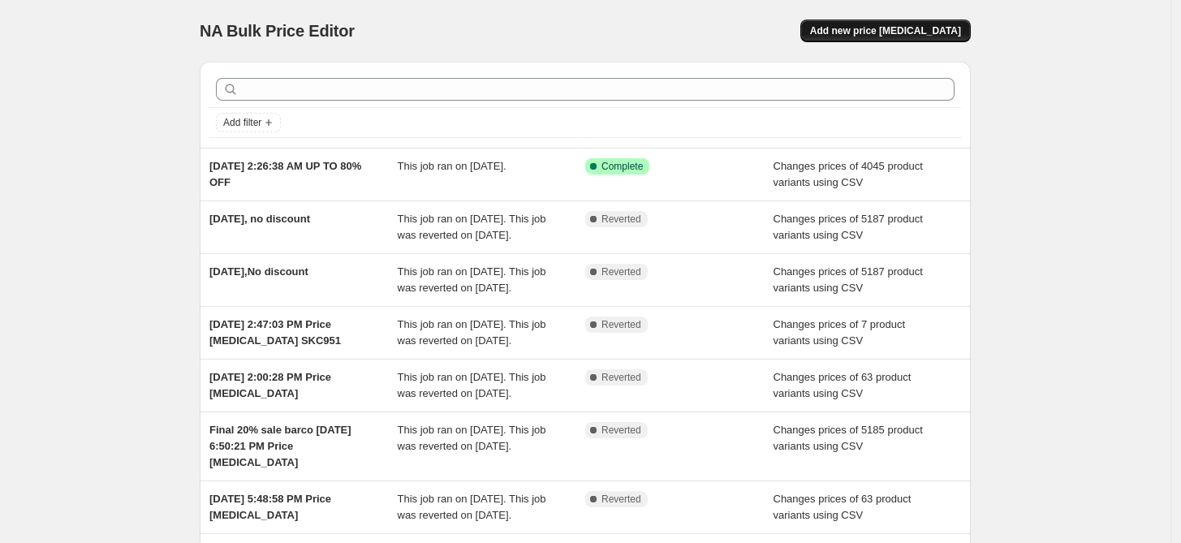
click at [871, 30] on span "Add new price [MEDICAL_DATA]" at bounding box center [885, 30] width 151 height 13
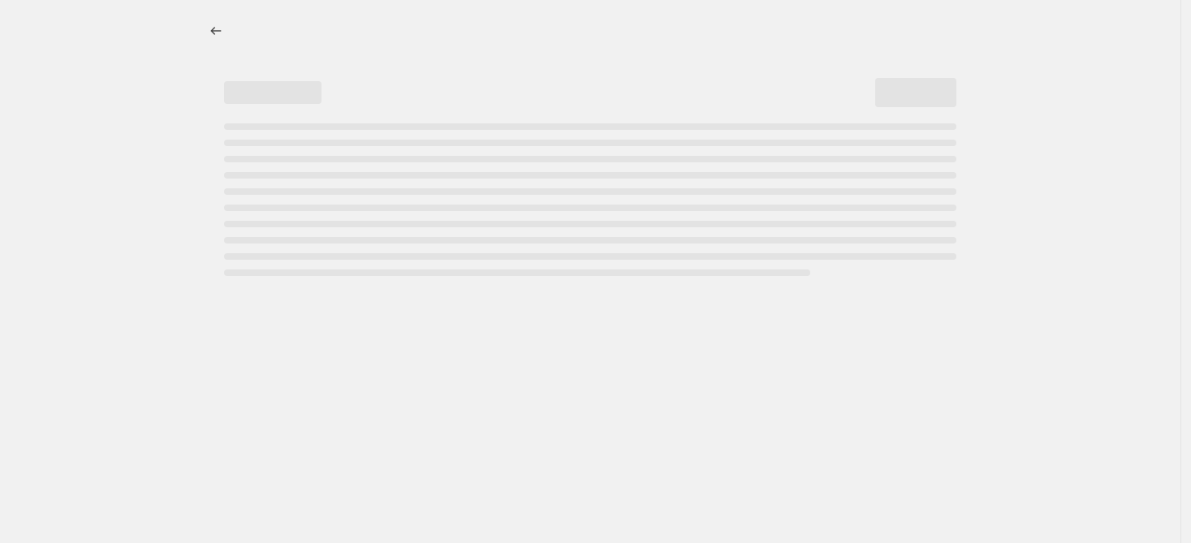
select select "percentage"
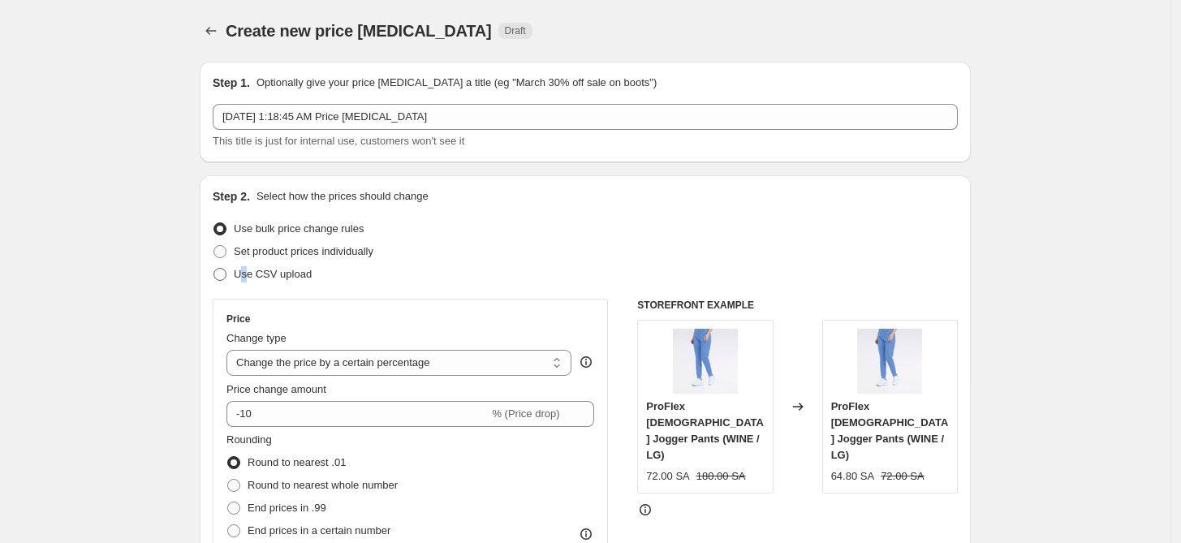
click at [249, 278] on span "Use CSV upload" at bounding box center [273, 274] width 78 height 12
click at [291, 278] on span "Use CSV upload" at bounding box center [273, 274] width 78 height 12
click at [214, 269] on input "Use CSV upload" at bounding box center [213, 268] width 1 height 1
radio input "true"
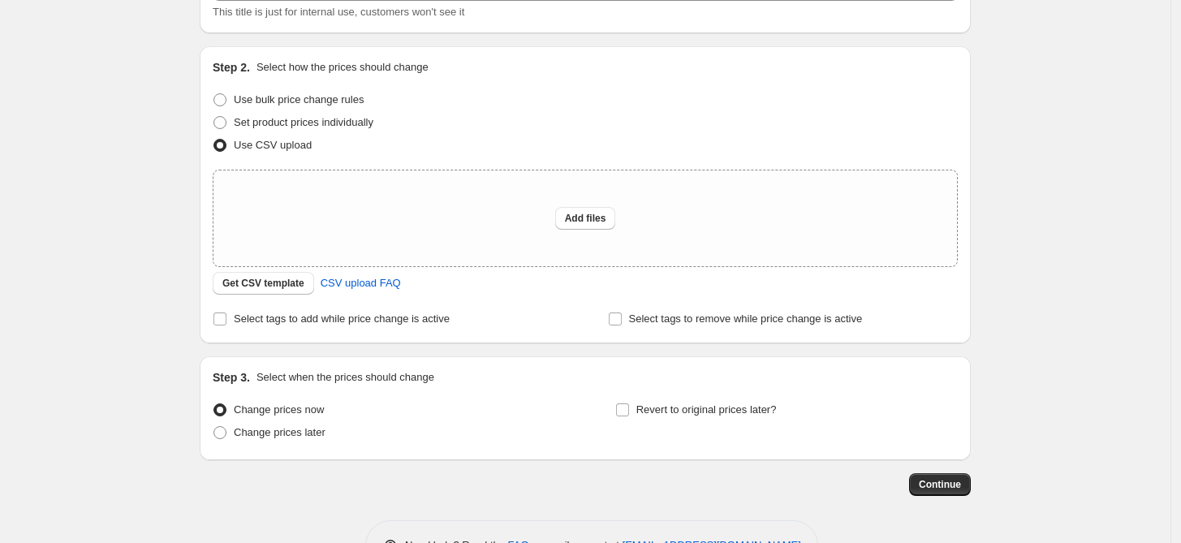
scroll to position [181, 0]
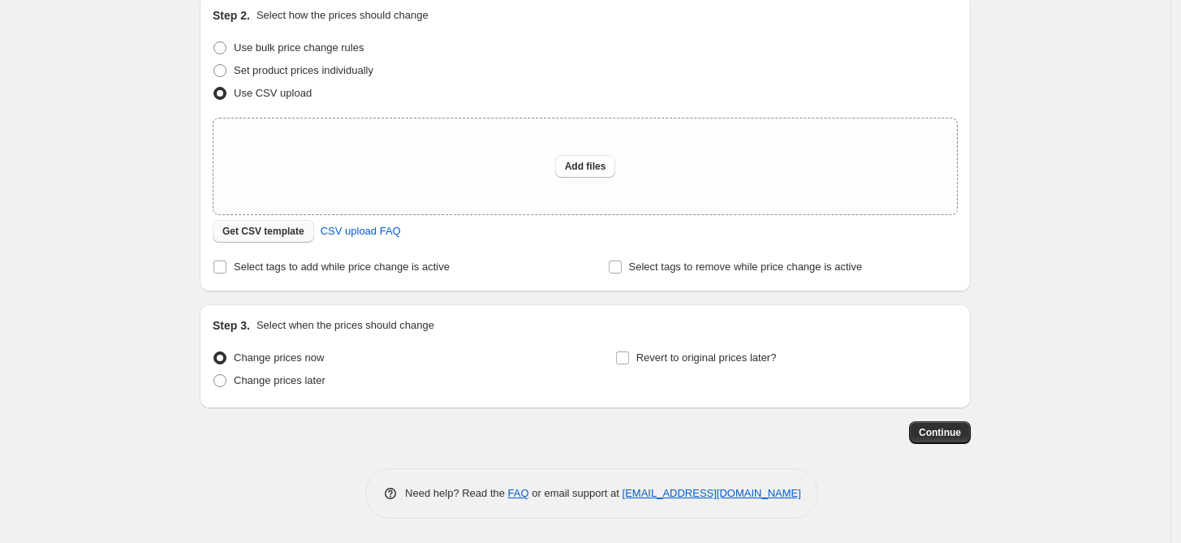
click at [263, 234] on span "Get CSV template" at bounding box center [263, 231] width 82 height 13
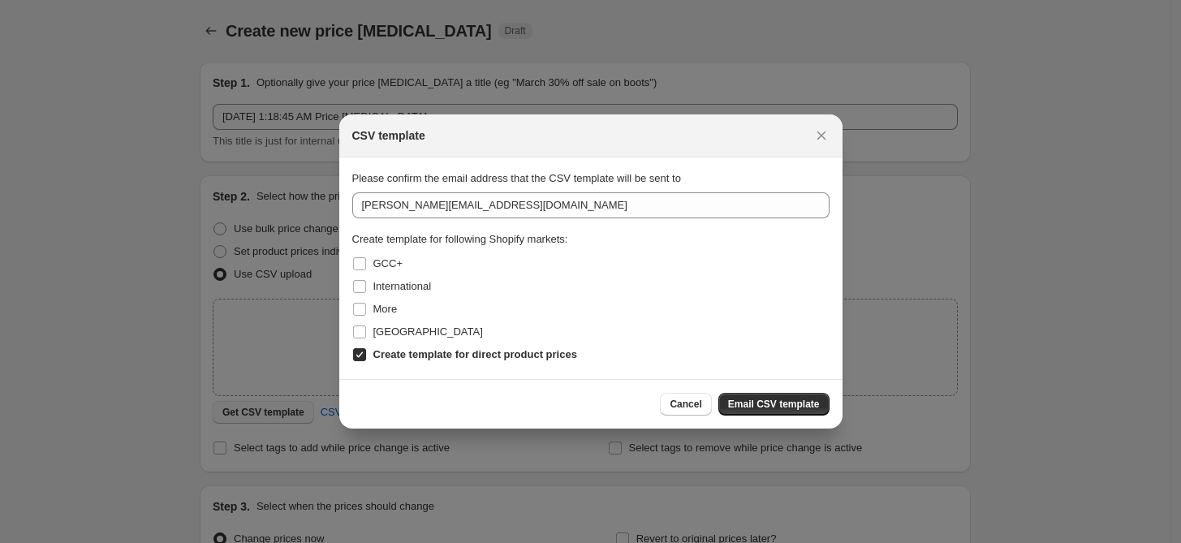
scroll to position [0, 0]
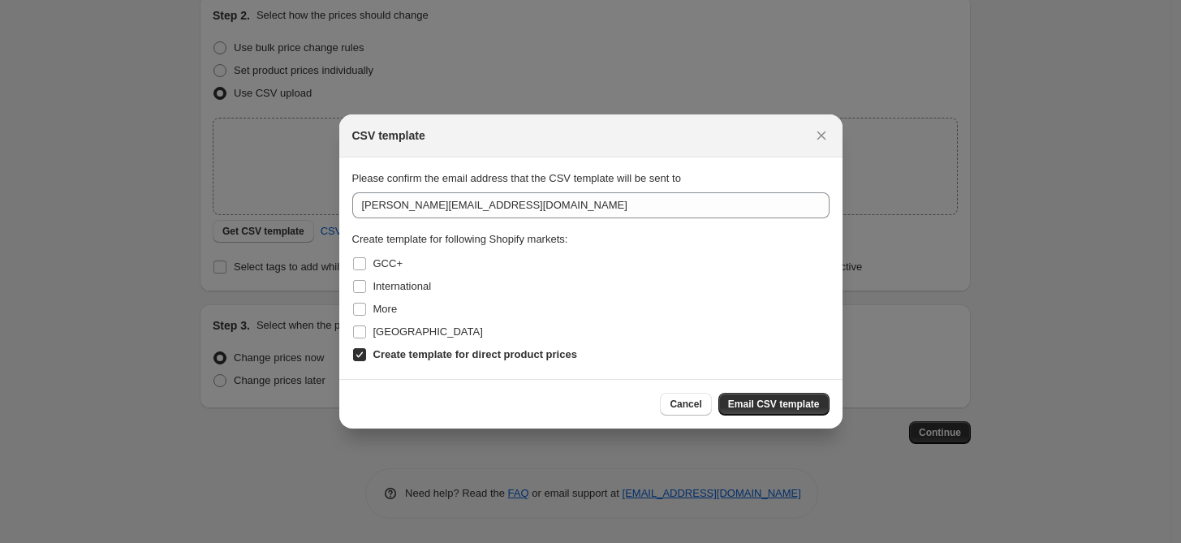
click at [376, 238] on div "Create template for following Shopify markets:" at bounding box center [590, 239] width 477 height 16
click at [381, 268] on span "GCC+" at bounding box center [387, 263] width 29 height 12
click at [366, 268] on input "GCC+" at bounding box center [359, 263] width 13 height 13
checkbox input "true"
click at [383, 285] on span "International" at bounding box center [402, 286] width 58 height 12
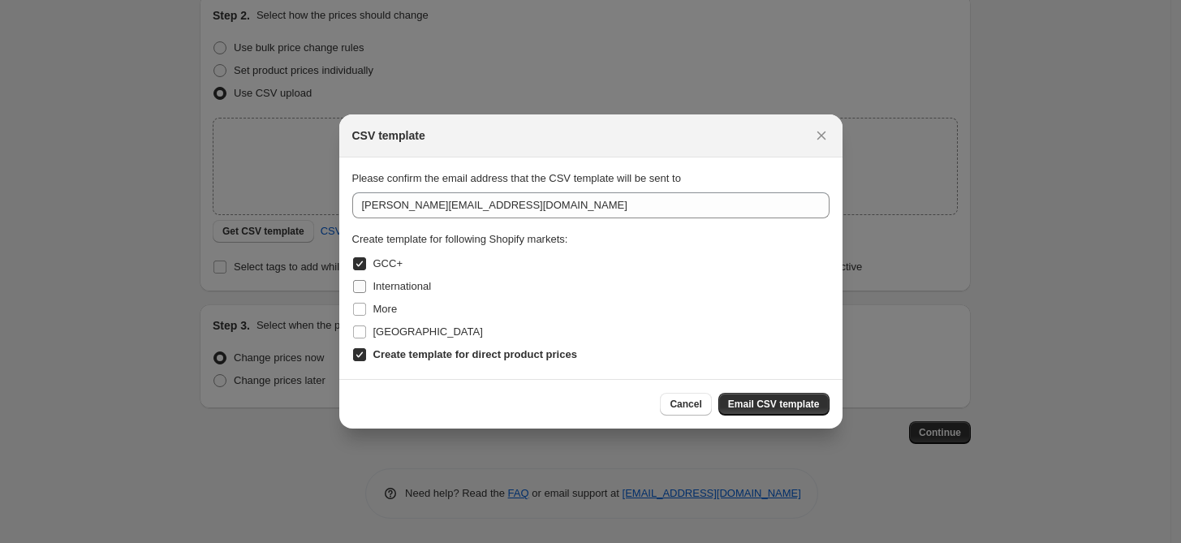
click at [366, 285] on input "International" at bounding box center [359, 286] width 13 height 13
checkbox input "true"
click at [382, 308] on span "More" at bounding box center [385, 309] width 24 height 12
click at [366, 308] on input "More" at bounding box center [359, 309] width 13 height 13
checkbox input "true"
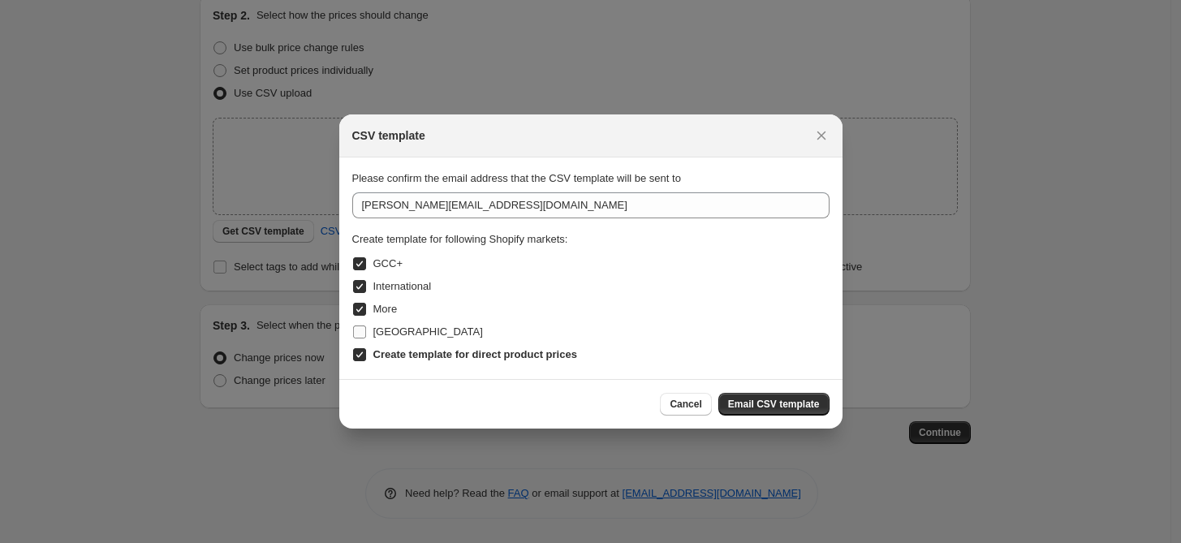
click at [382, 336] on span "[GEOGRAPHIC_DATA]" at bounding box center [428, 332] width 110 height 12
click at [366, 336] on input "[GEOGRAPHIC_DATA]" at bounding box center [359, 332] width 13 height 13
checkbox input "true"
click at [774, 409] on span "Email CSV template" at bounding box center [774, 404] width 92 height 13
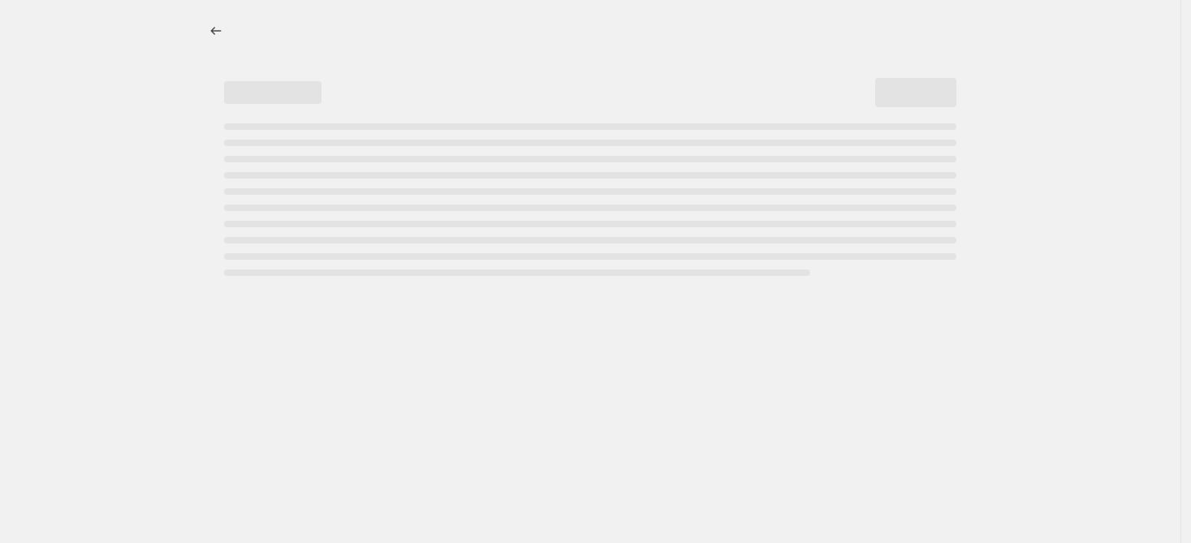
select select "percentage"
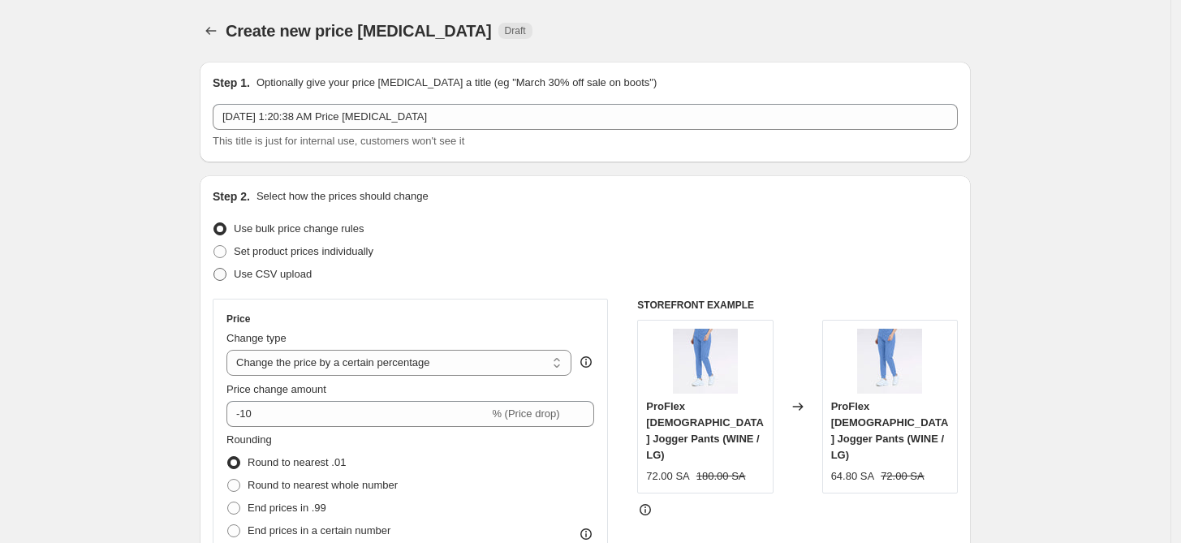
click at [233, 271] on label "Use CSV upload" at bounding box center [262, 274] width 99 height 23
click at [214, 269] on input "Use CSV upload" at bounding box center [213, 268] width 1 height 1
radio input "true"
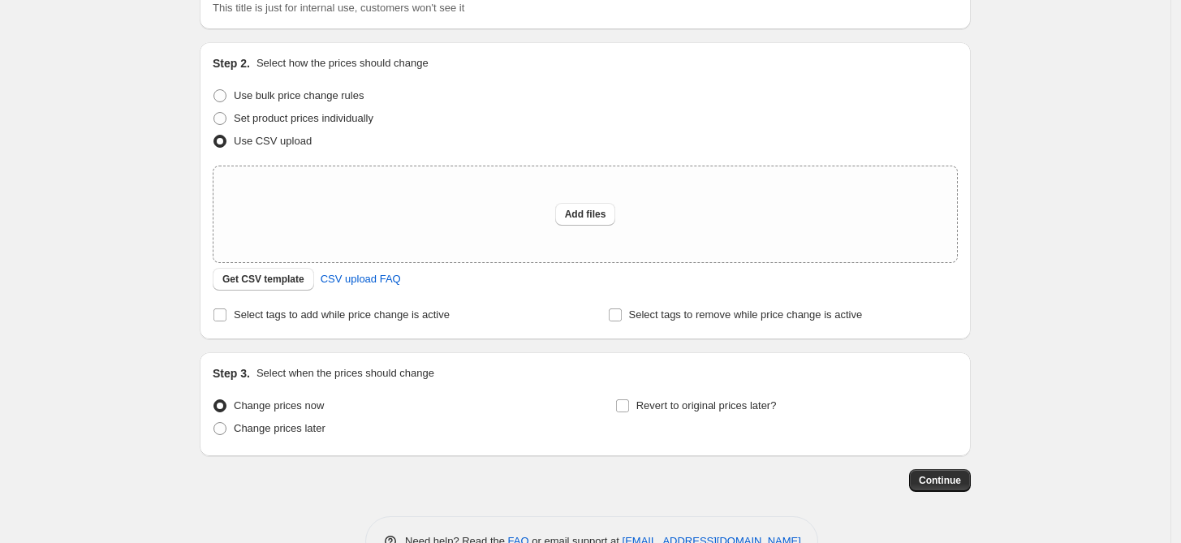
scroll to position [181, 0]
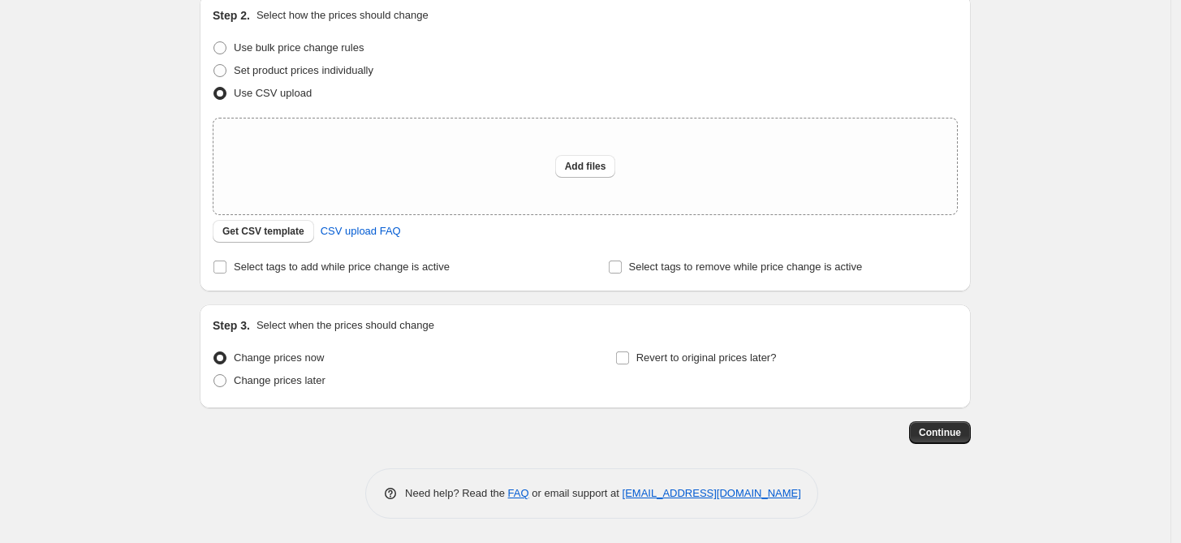
click at [118, 541] on div "Create new price [MEDICAL_DATA]. This page is ready Create new price [MEDICAL_D…" at bounding box center [585, 181] width 1171 height 724
click at [570, 175] on button "Add files" at bounding box center [585, 166] width 61 height 23
type input "C:\fakepath\csv_template_user_42156.csv"
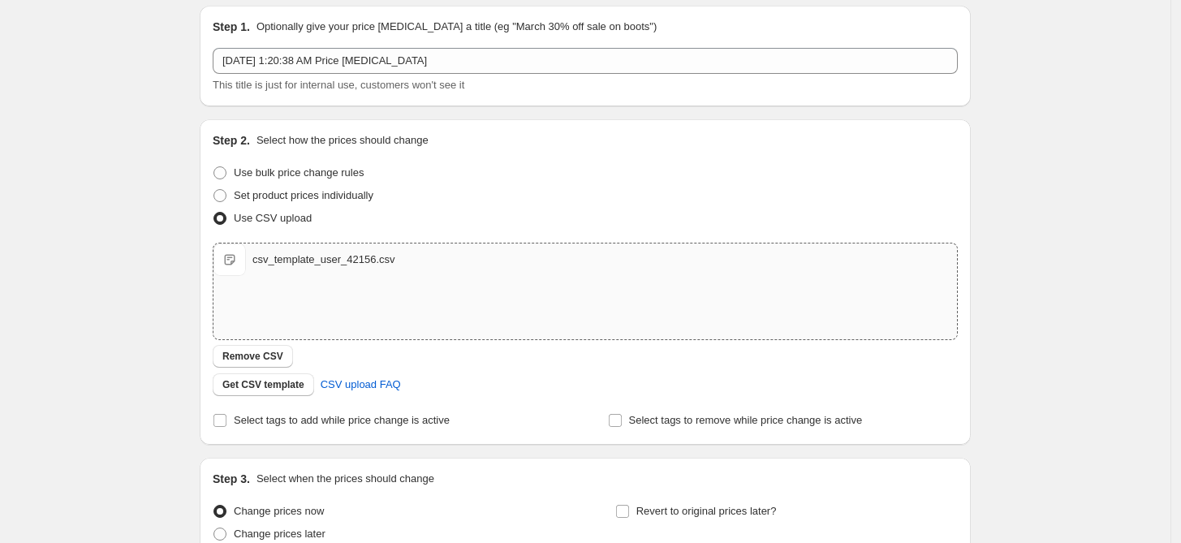
scroll to position [0, 0]
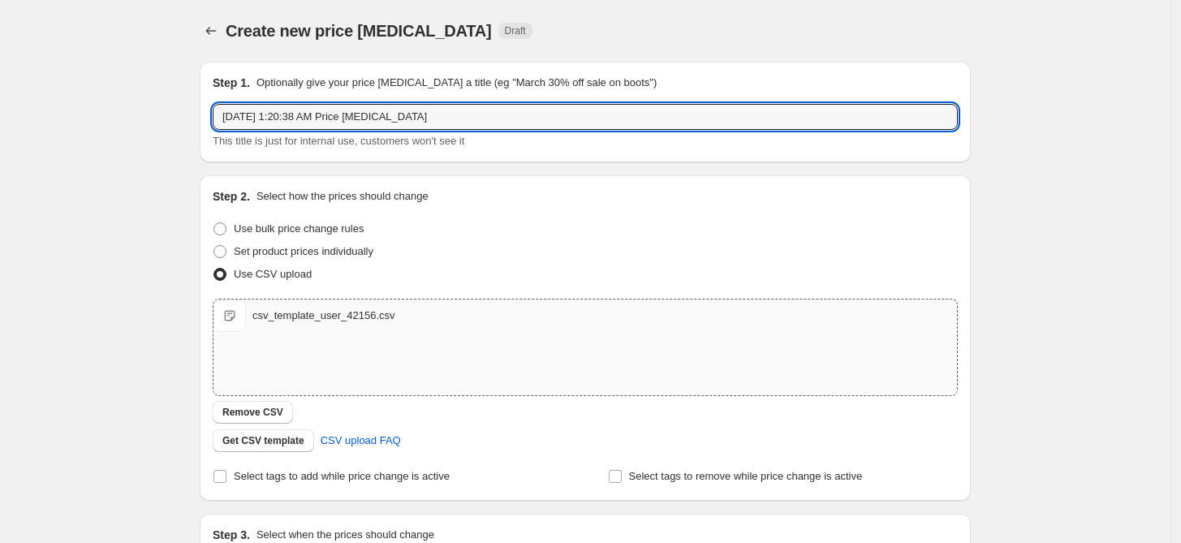
drag, startPoint x: 465, startPoint y: 109, endPoint x: 291, endPoint y: 136, distance: 175.8
click at [291, 136] on div "[DATE] 1:20:38 AM Price [MEDICAL_DATA] This title is just for internal use, cus…" at bounding box center [585, 126] width 745 height 45
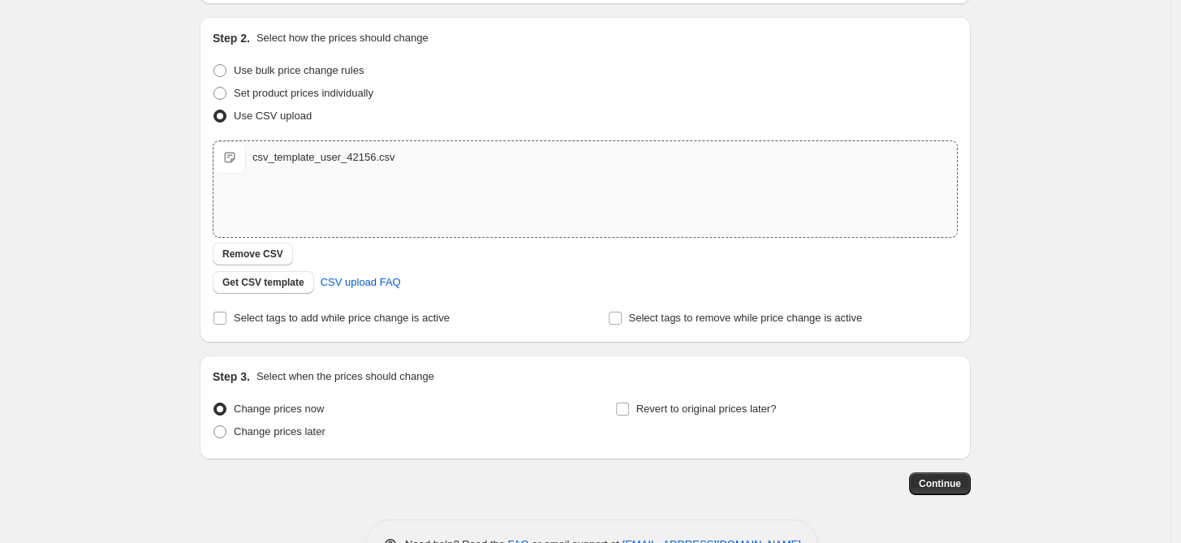
scroll to position [208, 0]
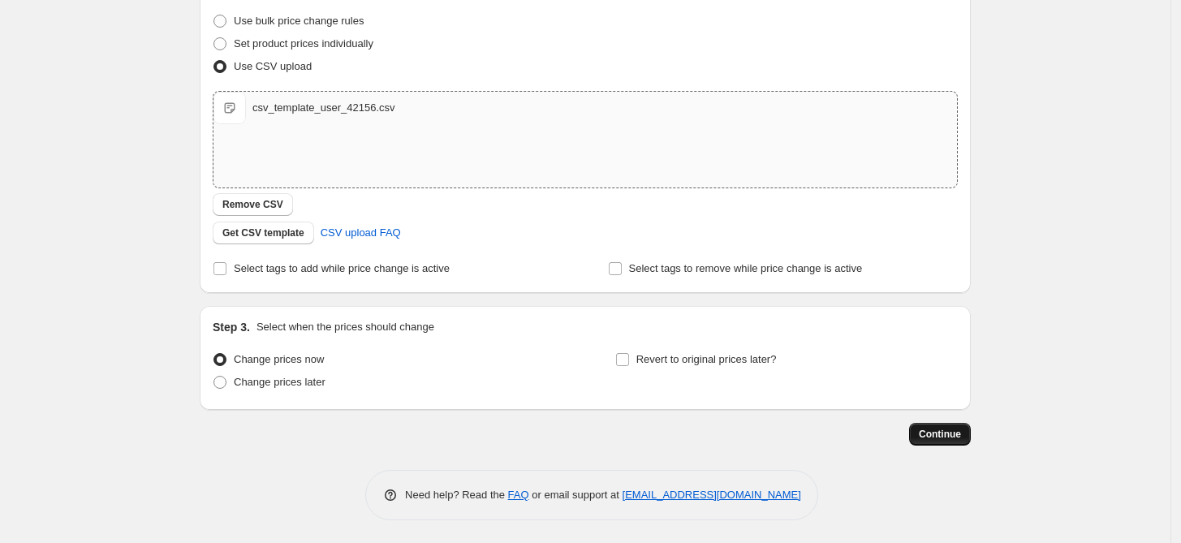
click at [939, 428] on span "Continue" at bounding box center [940, 434] width 42 height 13
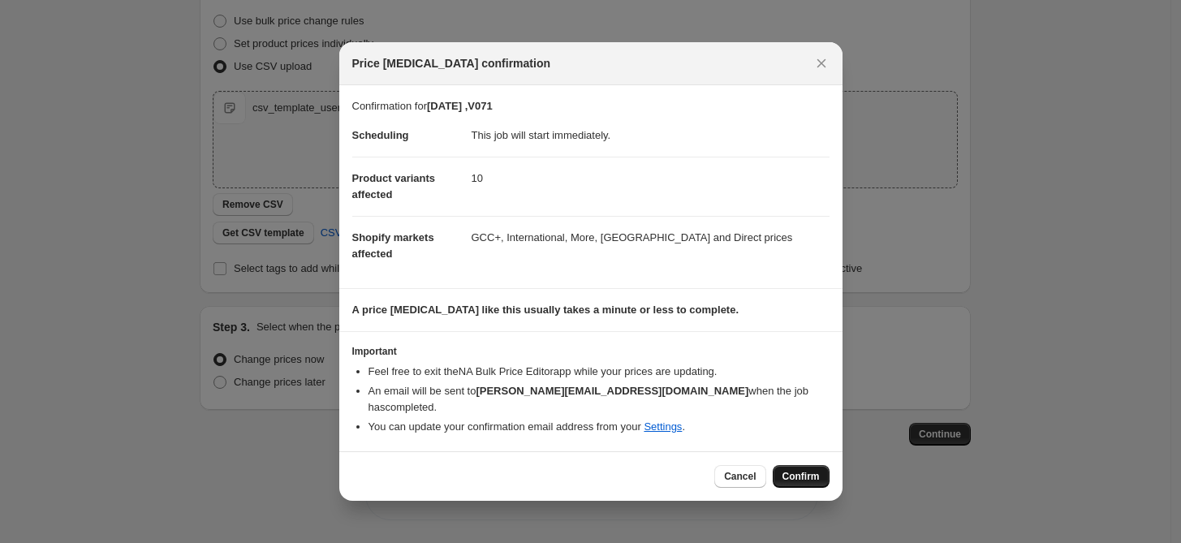
click at [812, 470] on span "Confirm" at bounding box center [801, 476] width 37 height 13
type input "[DATE] ,V071"
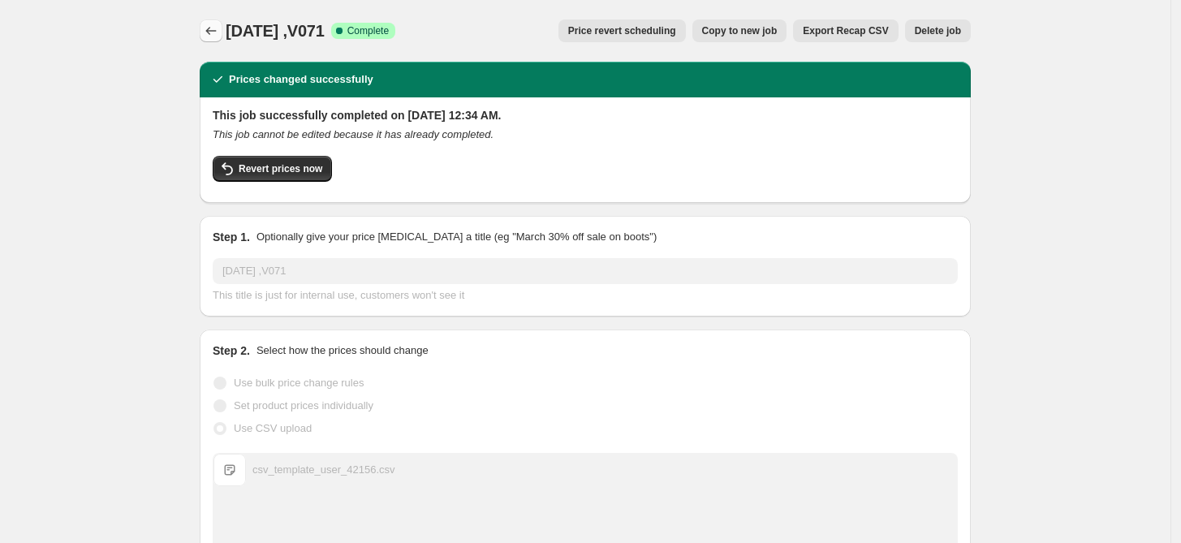
click at [206, 22] on button "Price change jobs" at bounding box center [211, 30] width 23 height 23
